Goal: Information Seeking & Learning: Learn about a topic

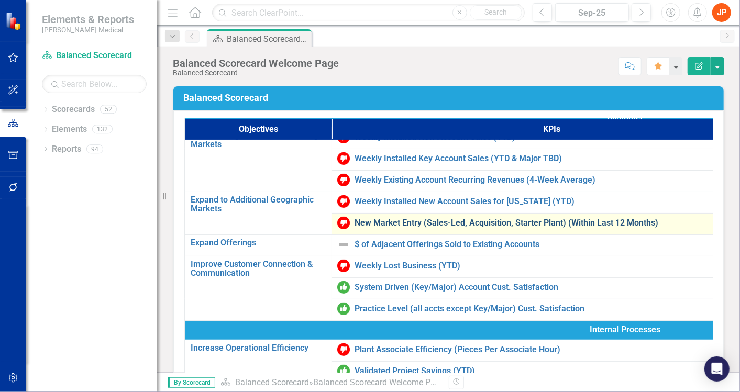
scroll to position [116, 0]
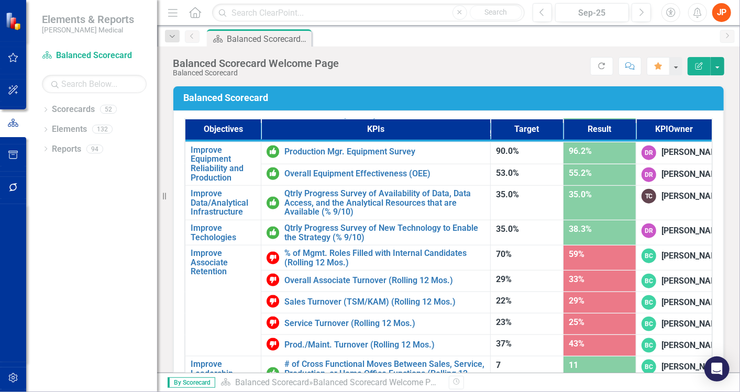
scroll to position [852, 0]
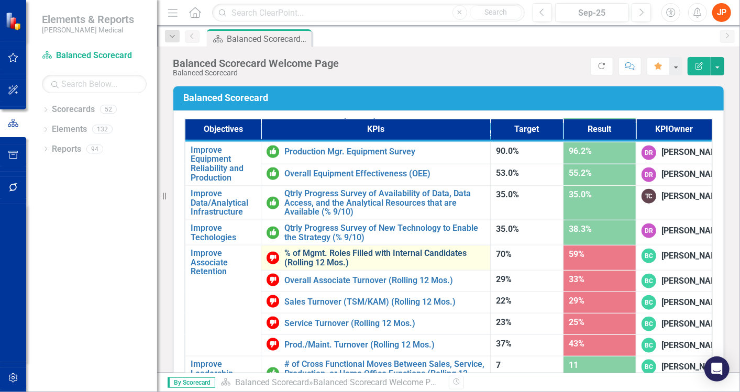
click at [339, 249] on link "% of Mgmt. Roles Filled with Internal Candidates (Rolling 12 Mos.)" at bounding box center [384, 258] width 201 height 18
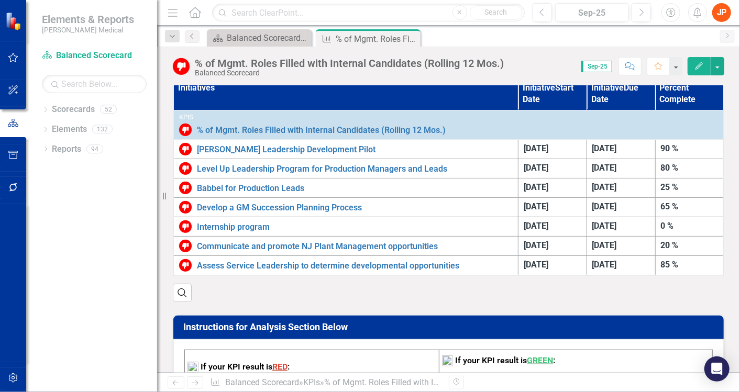
scroll to position [301, 0]
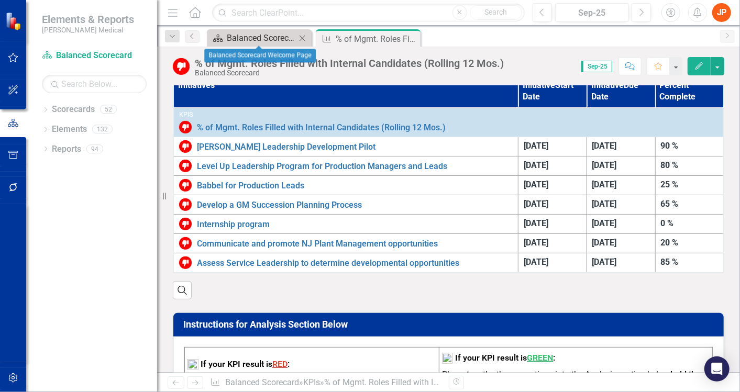
click at [274, 35] on div "Balanced Scorecard Welcome Page" at bounding box center [261, 37] width 69 height 13
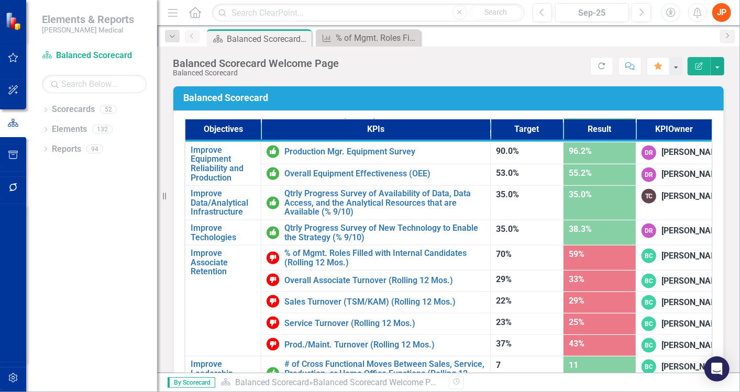
scroll to position [844, 0]
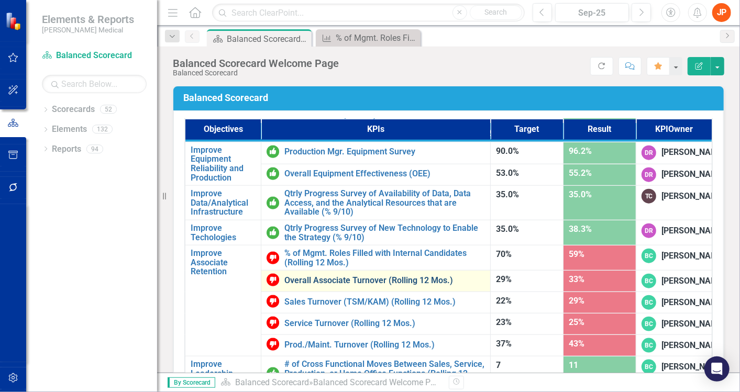
click at [331, 276] on link "Overall Associate Turnover (Rolling 12 Mos.)" at bounding box center [384, 280] width 201 height 9
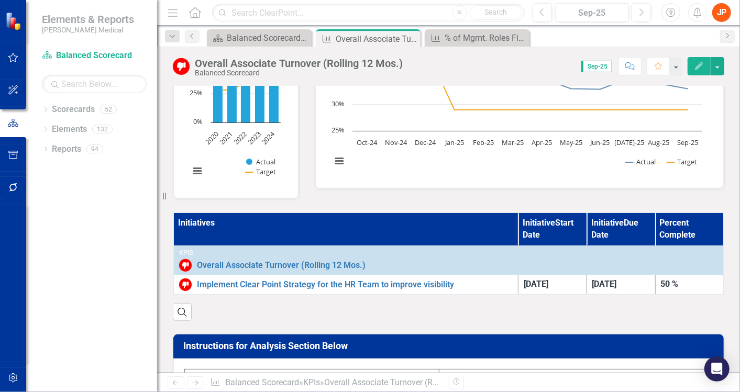
scroll to position [178, 0]
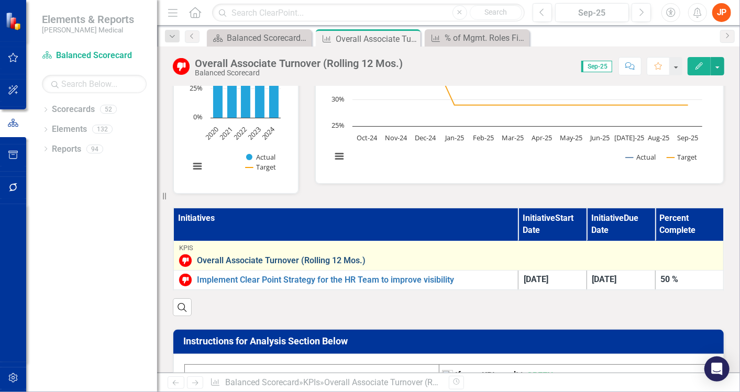
click at [247, 257] on link "Overall Associate Turnover (Rolling 12 Mos.)" at bounding box center [457, 260] width 521 height 9
click at [246, 258] on link "Overall Associate Turnover (Rolling 12 Mos.)" at bounding box center [457, 260] width 521 height 9
click at [238, 256] on link "Overall Associate Turnover (Rolling 12 Mos.)" at bounding box center [457, 260] width 521 height 9
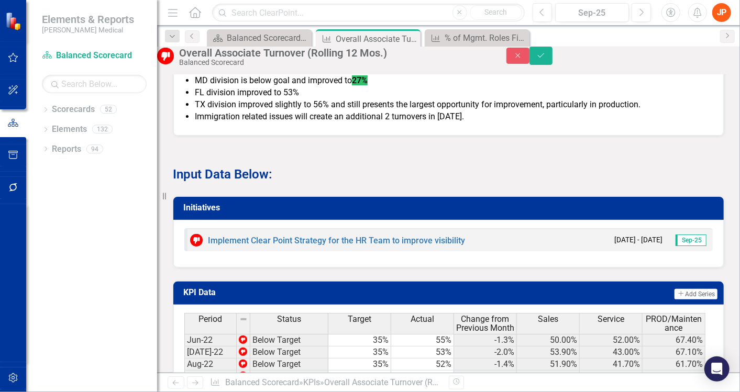
scroll to position [902, 0]
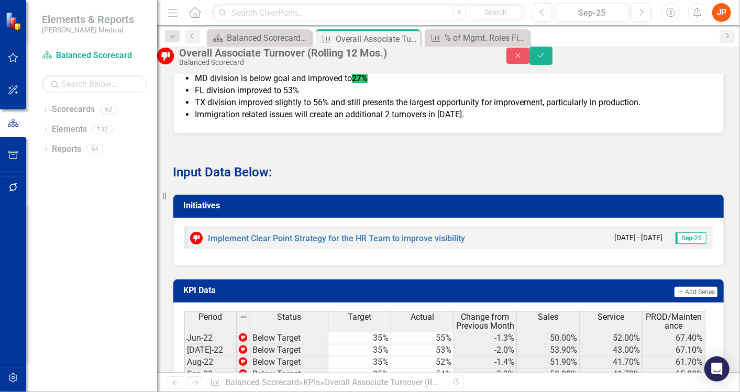
click at [254, 250] on div "Initiatives Implement Clear Point Strategy for the HR Team to improve visibilit…" at bounding box center [448, 223] width 567 height 85
click at [523, 59] on icon "Close" at bounding box center [517, 55] width 9 height 7
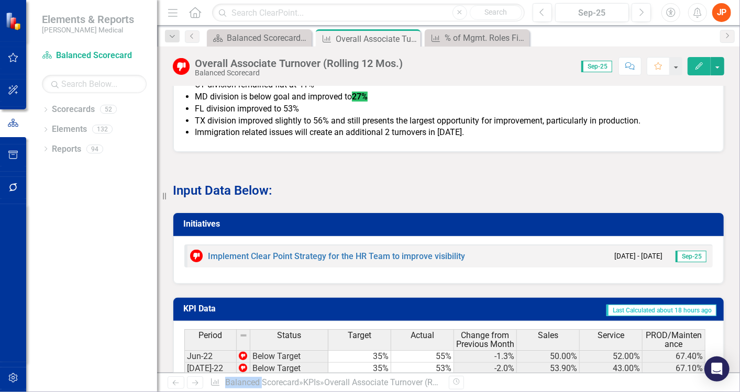
scroll to position [844, 0]
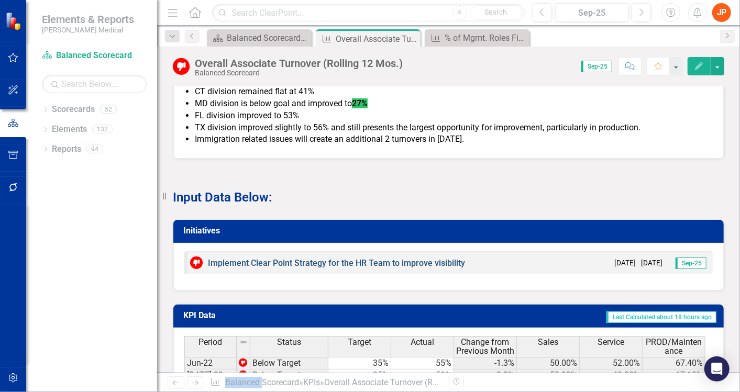
click at [265, 258] on link "Implement Clear Point Strategy for the HR Team to improve visibility" at bounding box center [336, 263] width 257 height 10
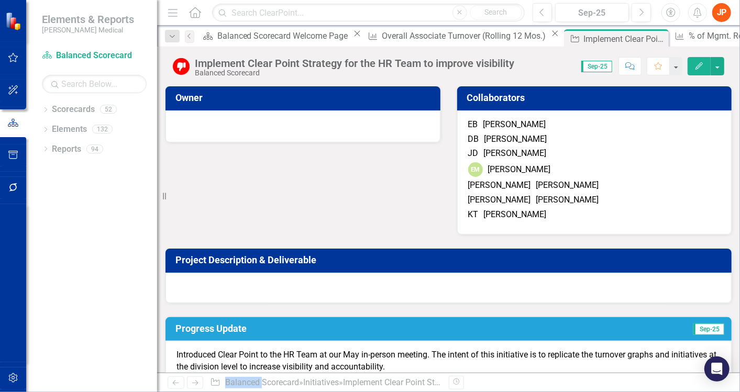
click at [468, 204] on div "[PERSON_NAME]" at bounding box center [499, 200] width 63 height 12
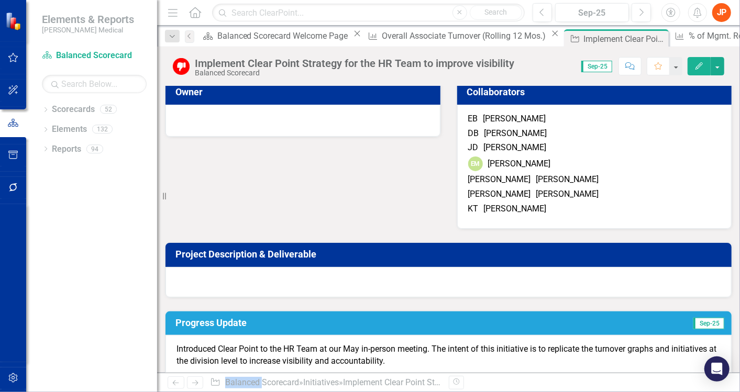
scroll to position [4, 0]
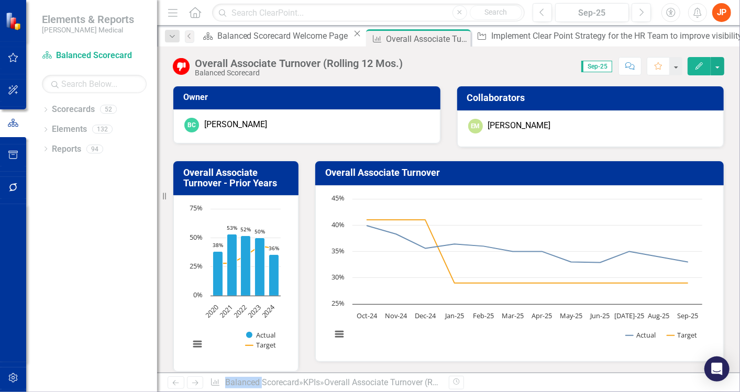
click at [516, 168] on h3 "Overall Associate Turnover" at bounding box center [521, 173] width 392 height 10
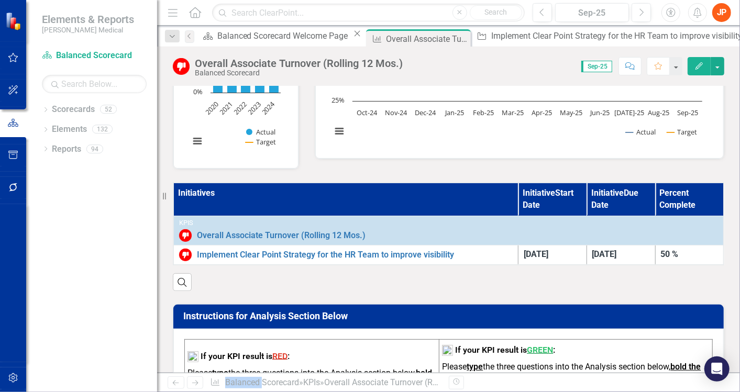
scroll to position [218, 0]
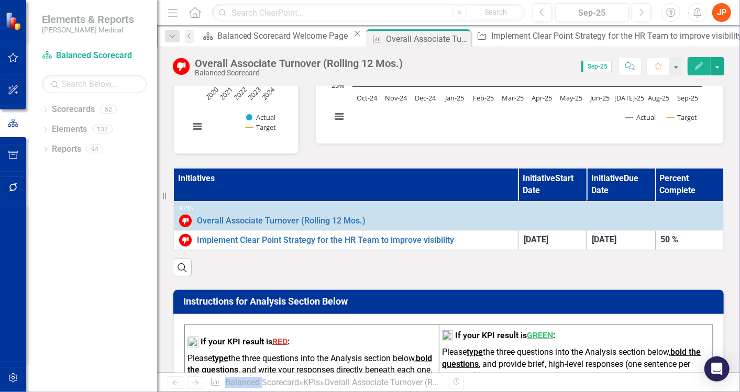
click at [206, 178] on th "Initiatives" at bounding box center [345, 184] width 345 height 33
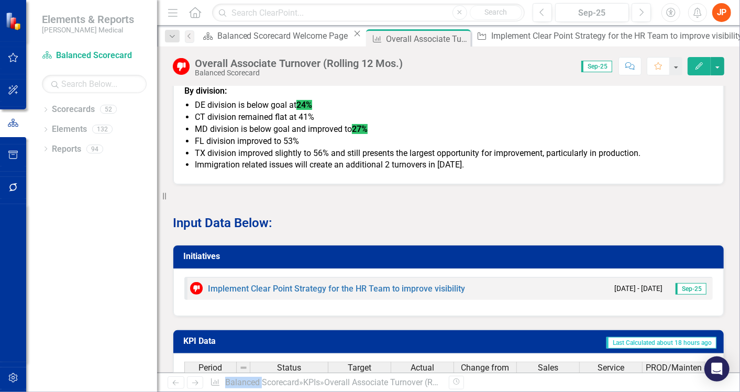
scroll to position [820, 0]
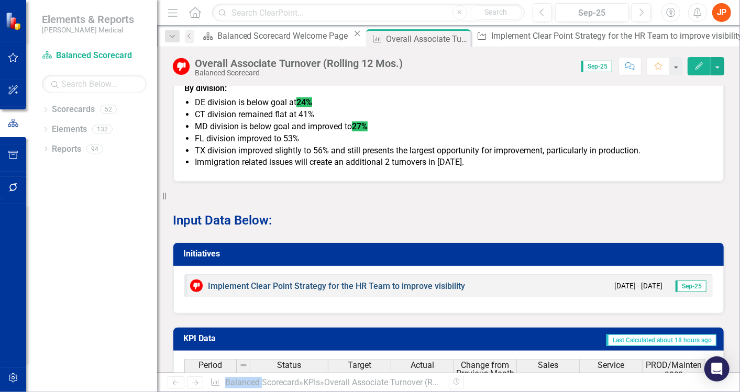
click at [359, 281] on link "Implement Clear Point Strategy for the HR Team to improve visibility" at bounding box center [336, 286] width 257 height 10
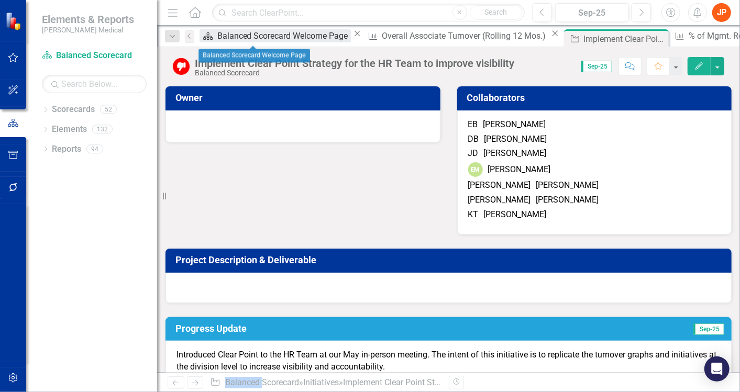
click at [239, 39] on div "Balanced Scorecard Welcome Page" at bounding box center [284, 35] width 134 height 13
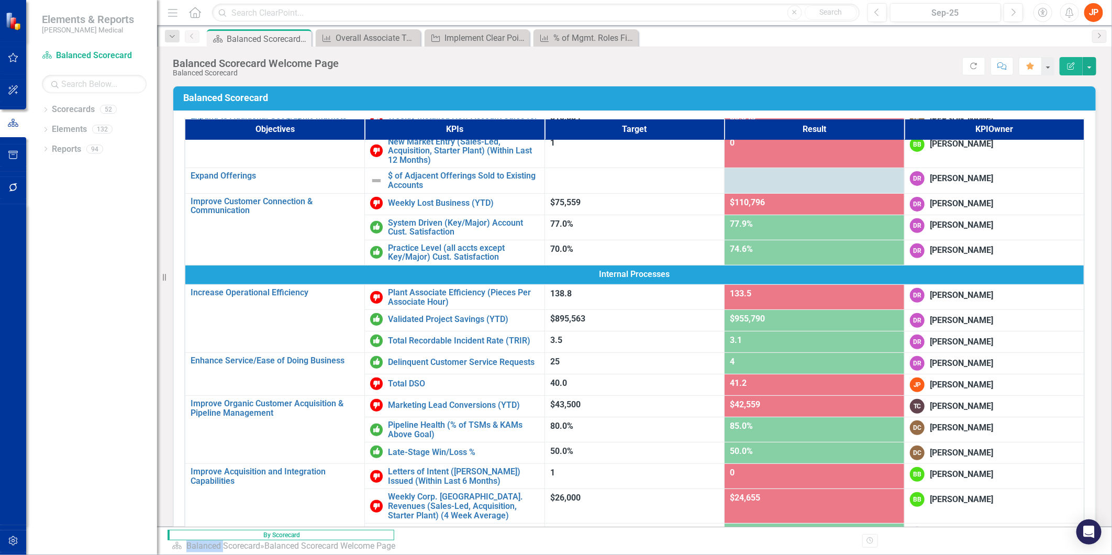
scroll to position [232, 0]
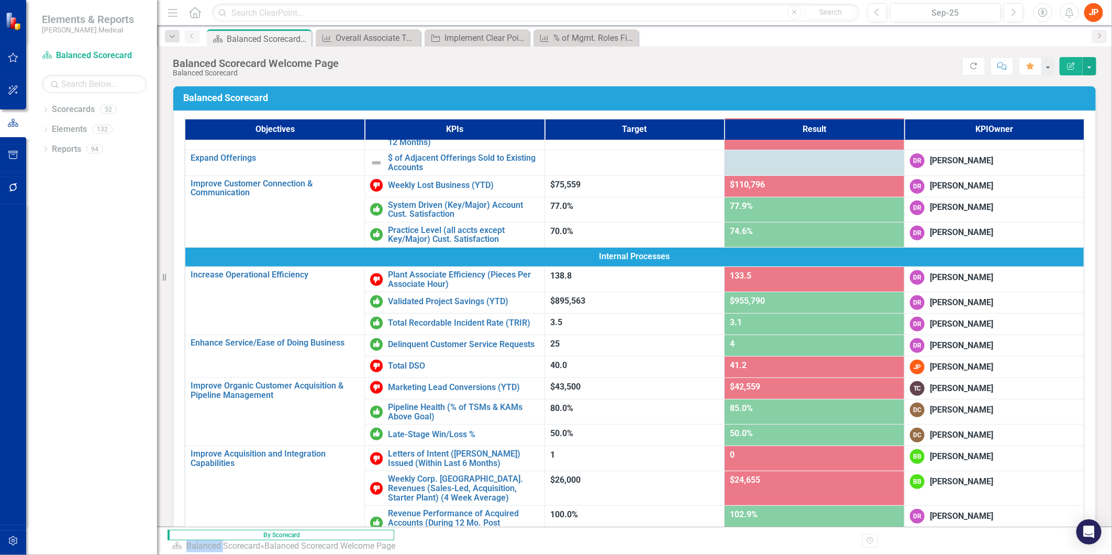
click at [739, 296] on span "$955,790" at bounding box center [747, 301] width 35 height 10
click at [422, 392] on link "Pipeline Health (% of TSMs & KAMs Above Goal)" at bounding box center [463, 412] width 151 height 18
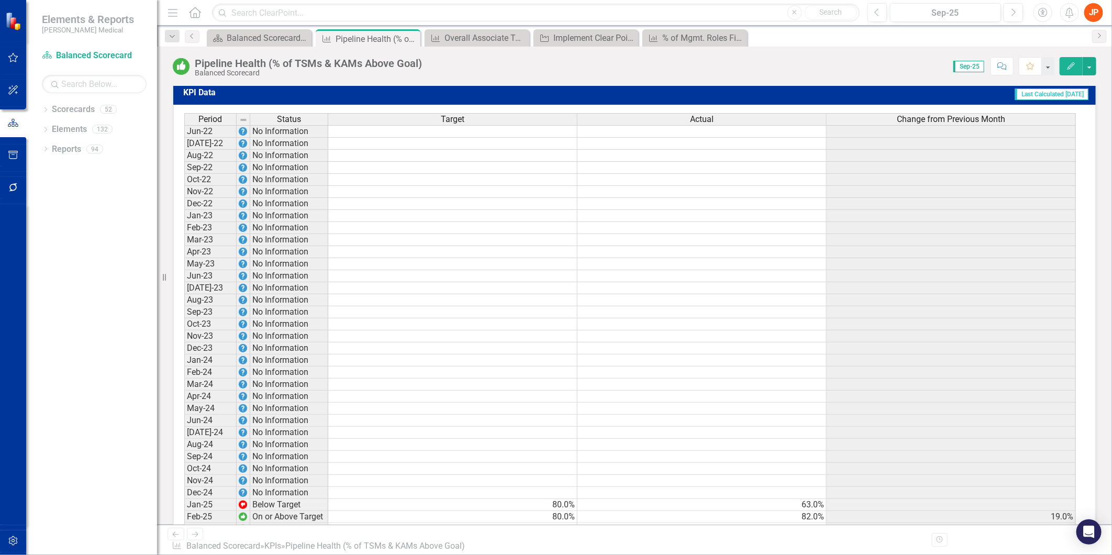
scroll to position [1093, 0]
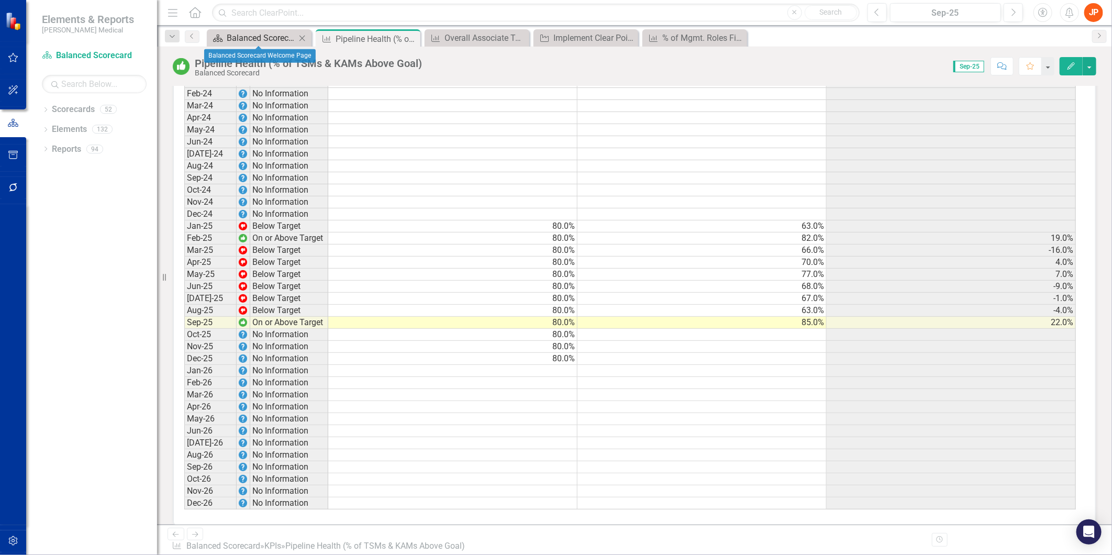
click at [265, 39] on div "Balanced Scorecard Welcome Page" at bounding box center [261, 37] width 69 height 13
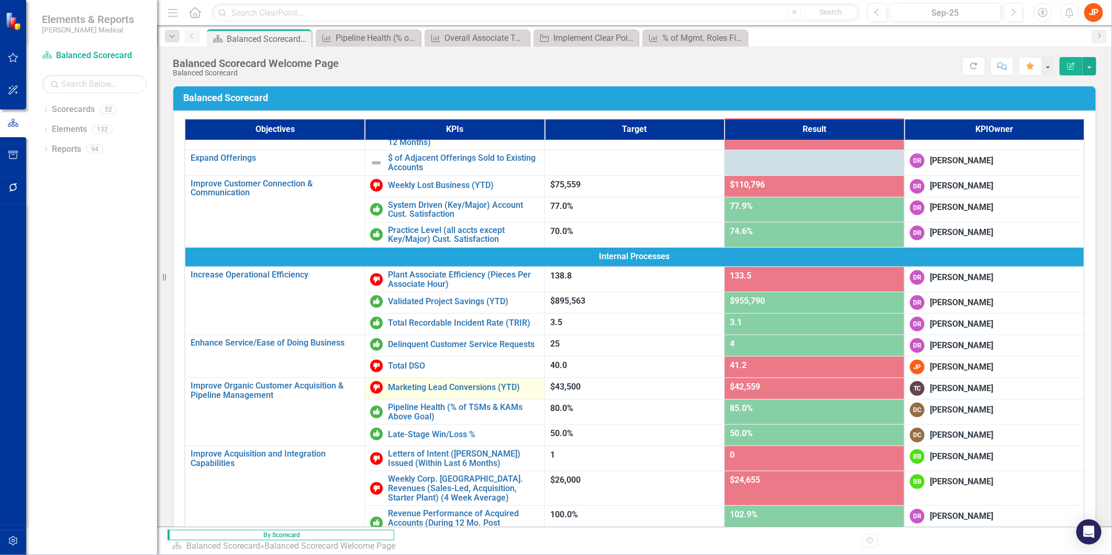
scroll to position [291, 0]
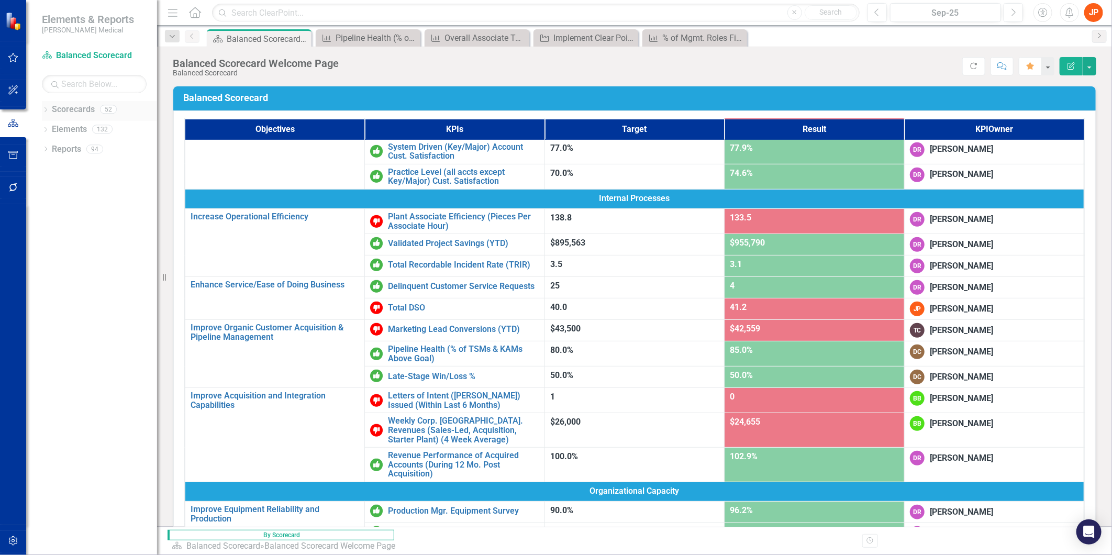
click at [81, 109] on link "Scorecards" at bounding box center [73, 110] width 43 height 12
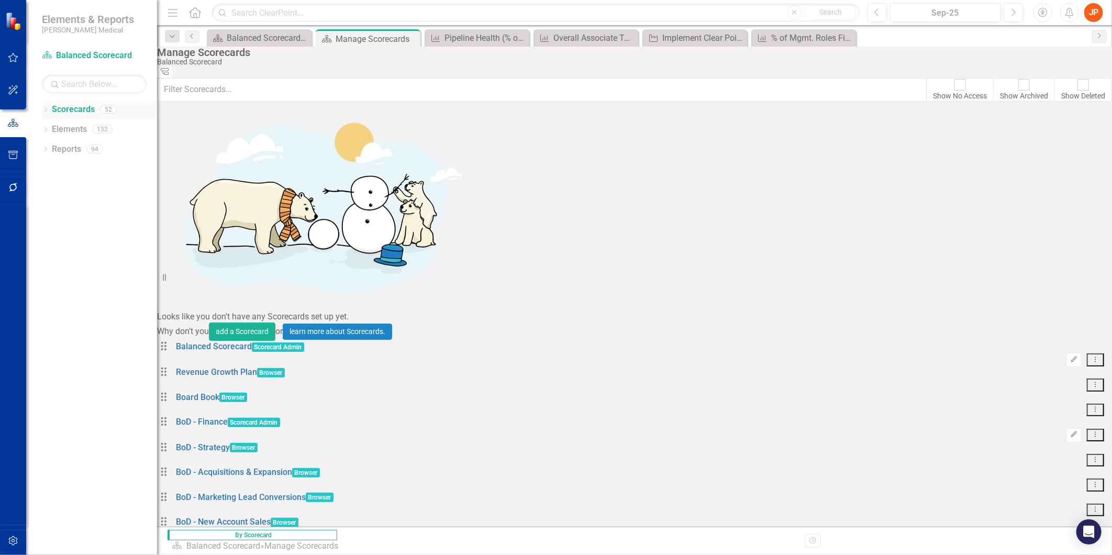
click at [46, 110] on icon "Dropdown" at bounding box center [45, 111] width 7 height 6
click at [39, 347] on icon "Dropdown" at bounding box center [35, 346] width 8 height 6
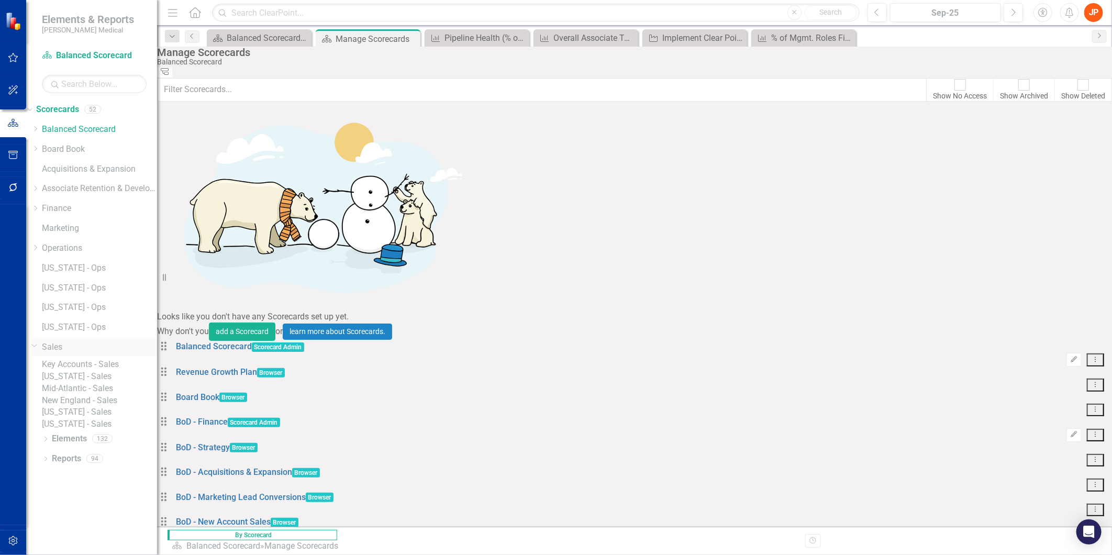
click at [72, 349] on link "Sales" at bounding box center [99, 347] width 115 height 12
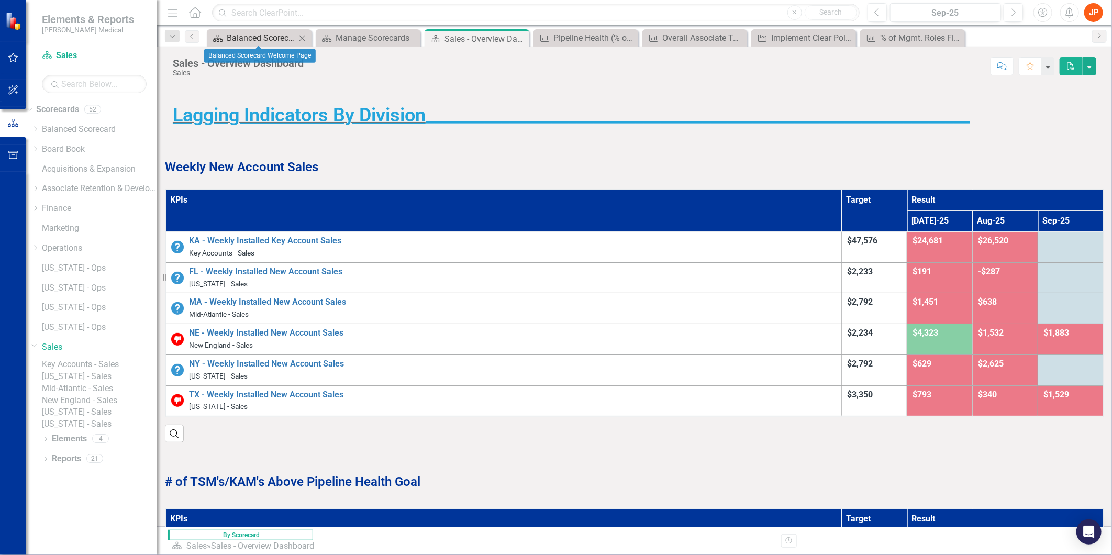
click at [266, 39] on div "Balanced Scorecard Welcome Page" at bounding box center [261, 37] width 69 height 13
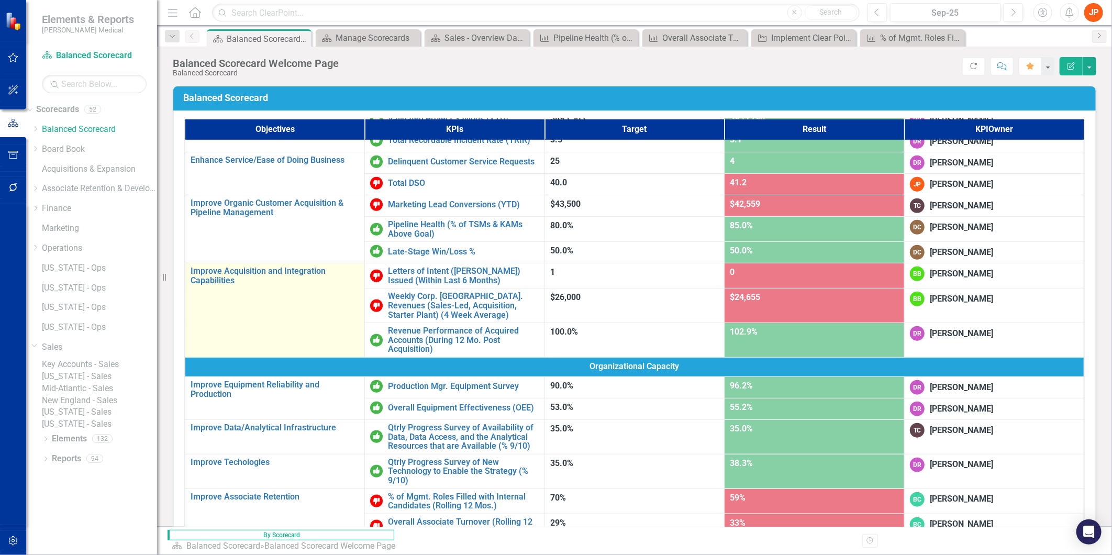
scroll to position [417, 0]
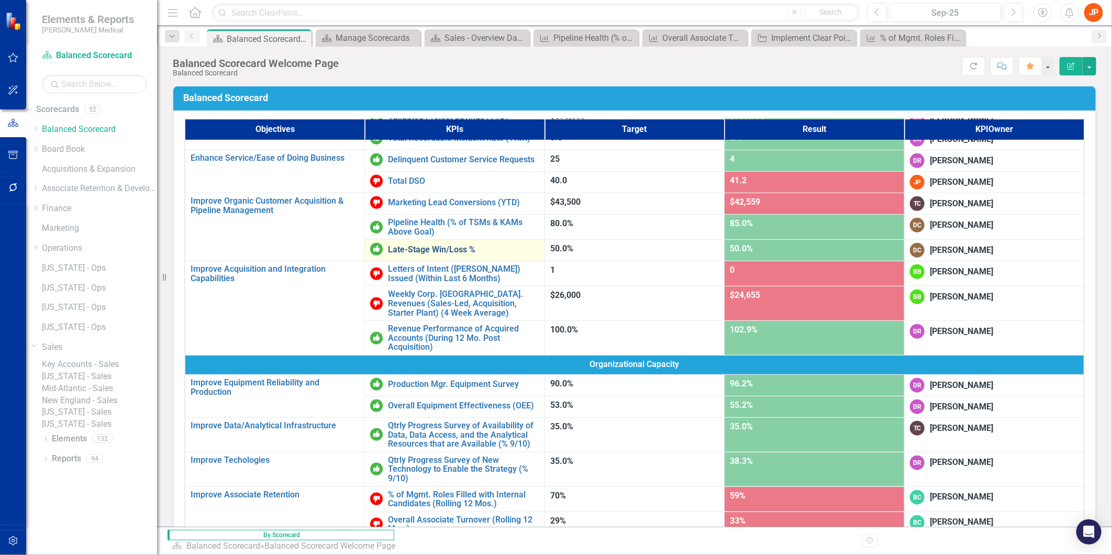
click at [415, 245] on link "Late-Stage Win/Loss %" at bounding box center [463, 249] width 151 height 9
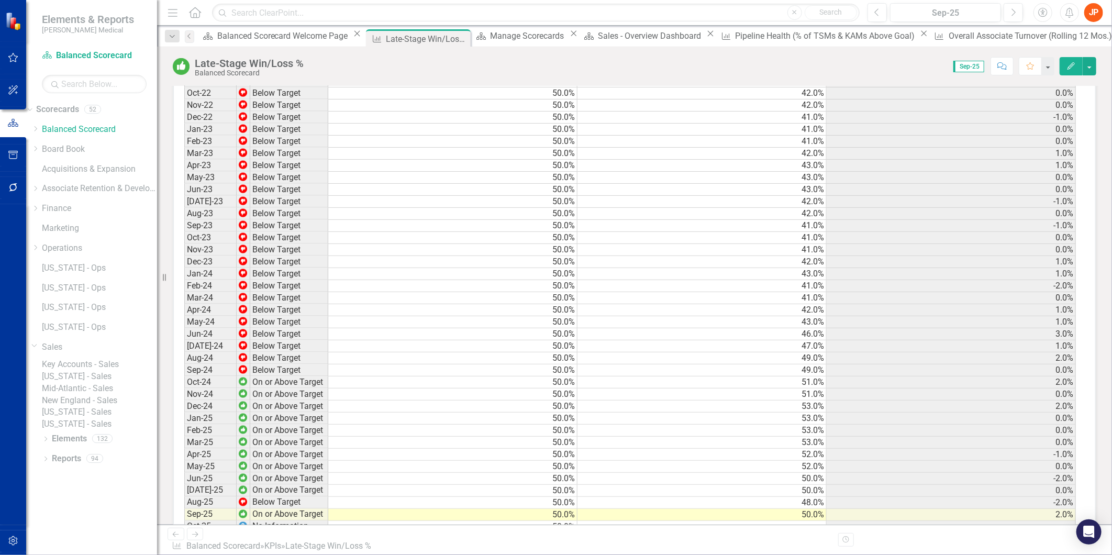
scroll to position [930, 0]
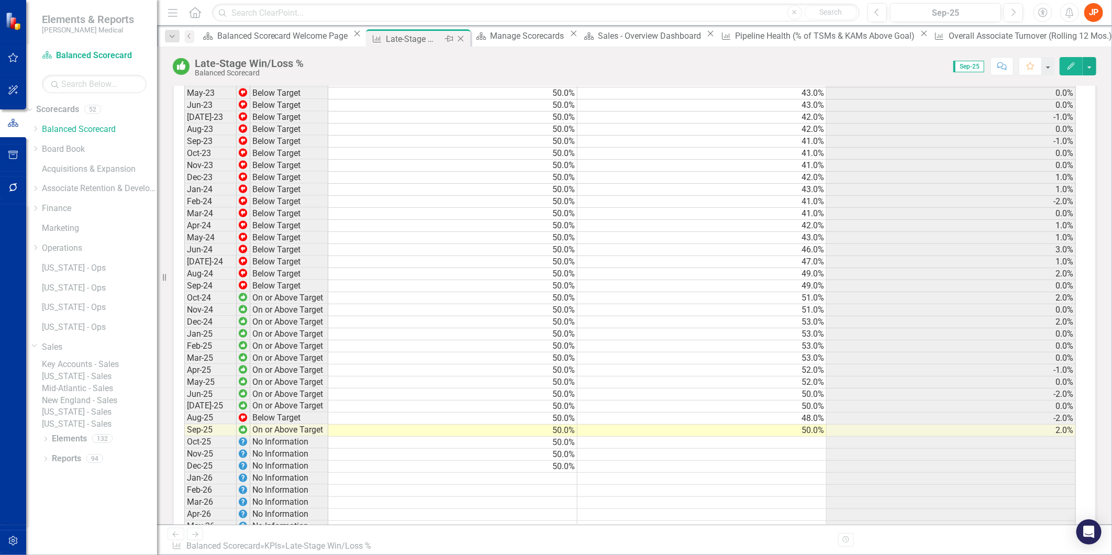
click at [456, 40] on icon "Close" at bounding box center [461, 39] width 10 height 8
